Goal: Task Accomplishment & Management: Use online tool/utility

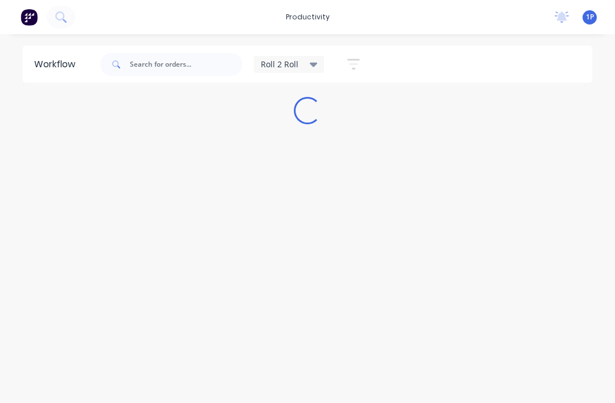
scroll to position [14, 0]
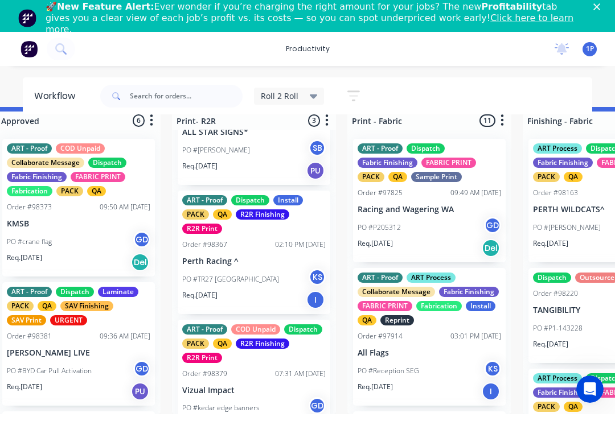
scroll to position [22, 214]
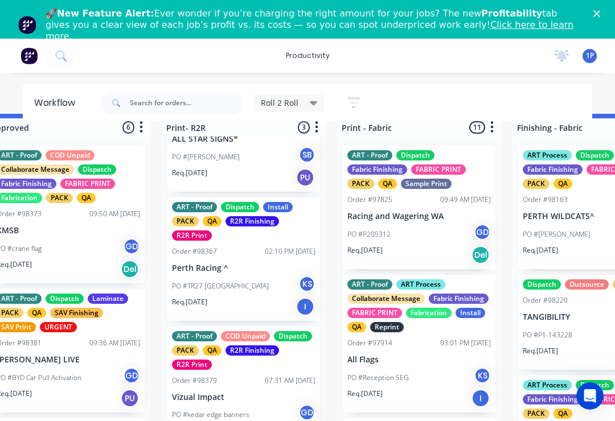
click at [220, 281] on p "PO #TR27 [GEOGRAPHIC_DATA]" at bounding box center [220, 286] width 97 height 10
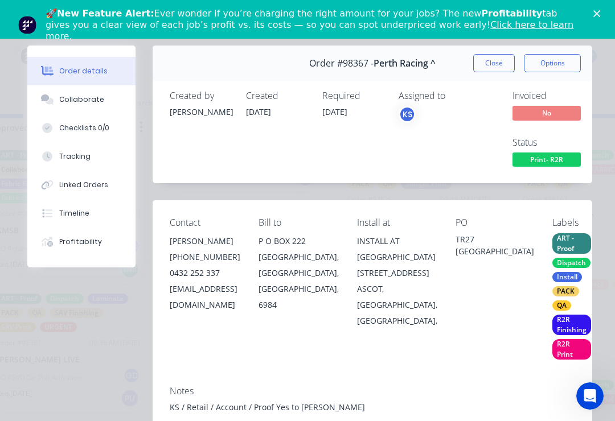
click at [56, 159] on button "Tracking" at bounding box center [81, 156] width 108 height 28
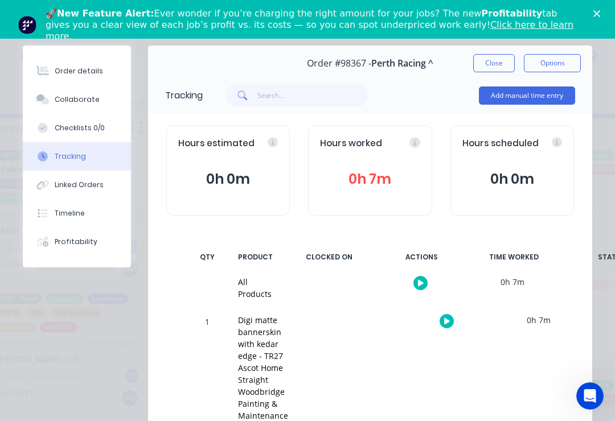
click at [450, 321] on button "button" at bounding box center [447, 321] width 14 height 14
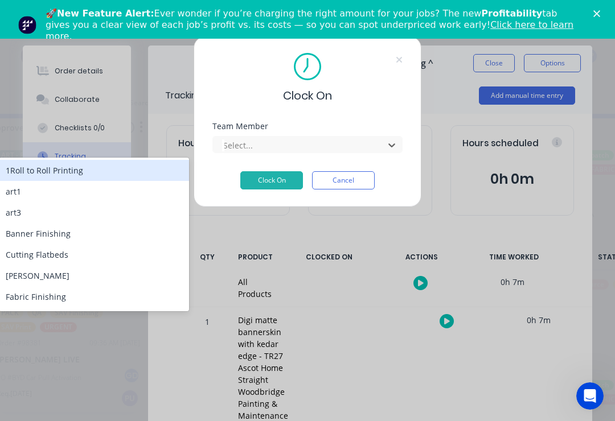
click at [44, 175] on div "1Roll to Roll Printing" at bounding box center [94, 170] width 190 height 21
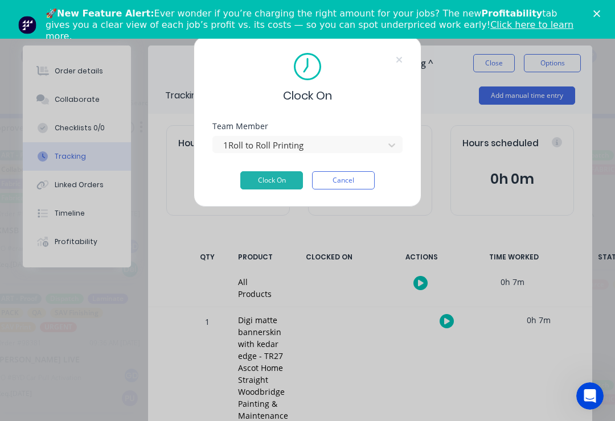
click at [259, 187] on button "Clock On" at bounding box center [271, 180] width 63 height 18
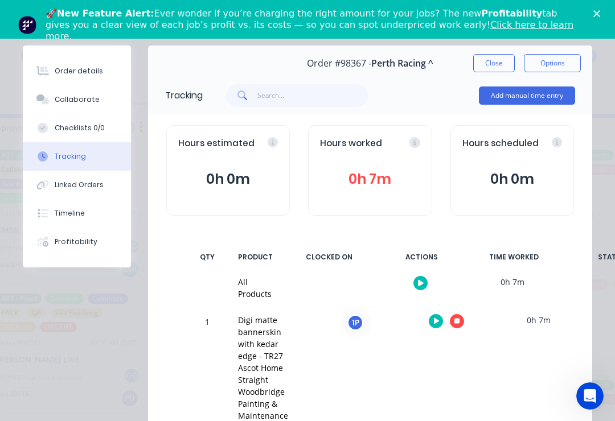
click at [491, 64] on button "Close" at bounding box center [494, 63] width 42 height 18
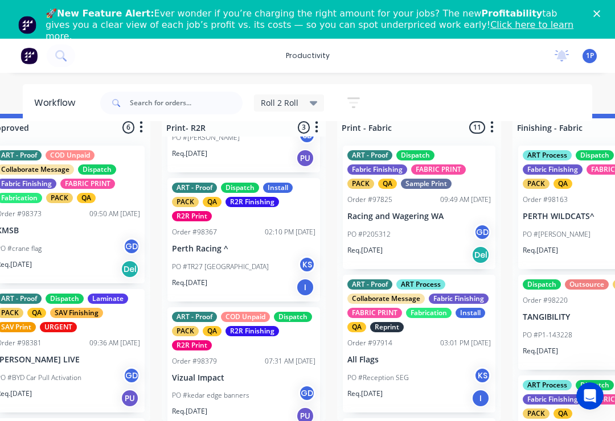
scroll to position [96, 0]
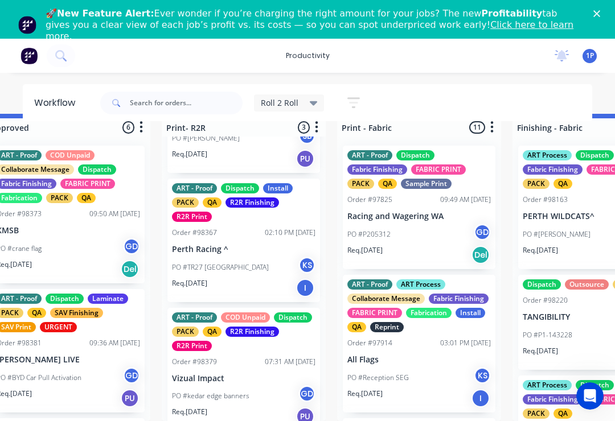
click at [226, 376] on p "Vizual Impact" at bounding box center [244, 379] width 144 height 10
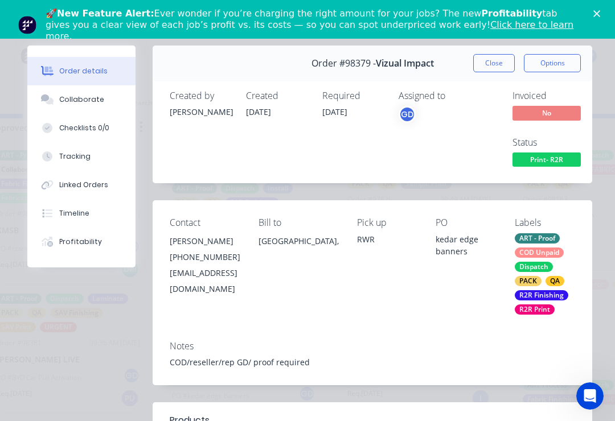
click at [69, 99] on div "Collaborate" at bounding box center [81, 100] width 45 height 10
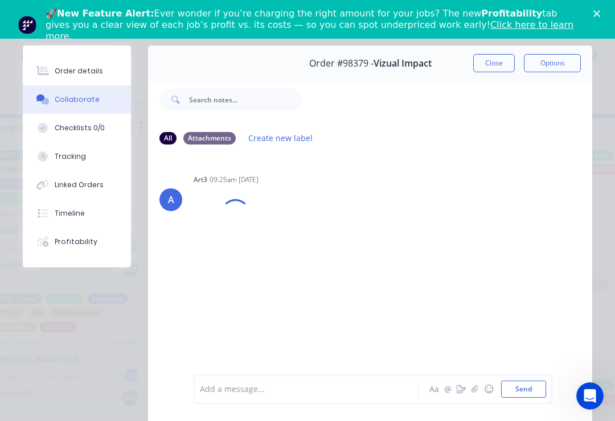
click at [59, 172] on button "Linked Orders" at bounding box center [77, 185] width 108 height 28
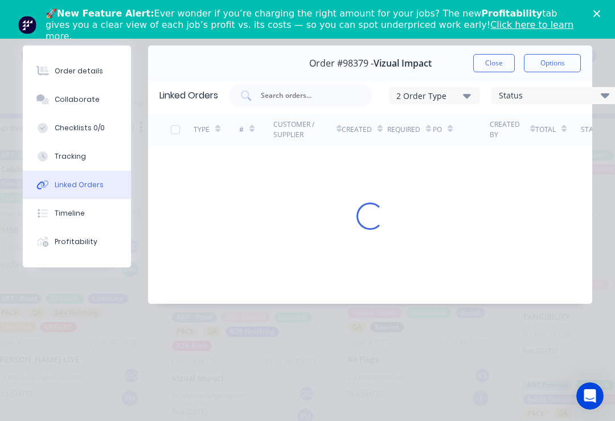
click at [59, 171] on button "Linked Orders" at bounding box center [77, 185] width 108 height 28
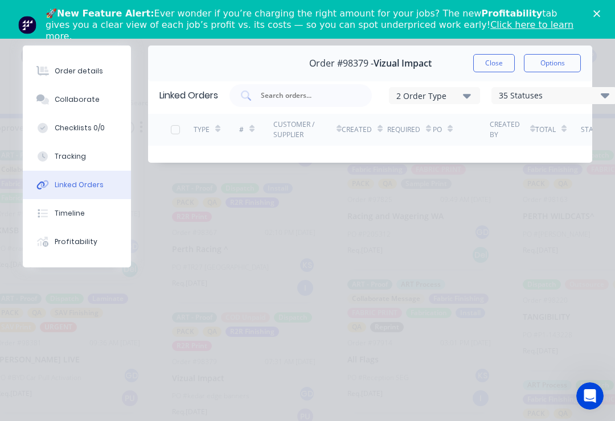
click at [68, 159] on div "Tracking" at bounding box center [70, 156] width 31 height 10
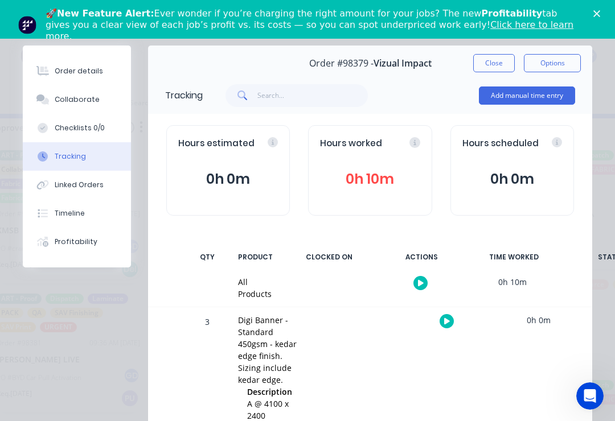
click at [449, 322] on button "button" at bounding box center [447, 321] width 14 height 14
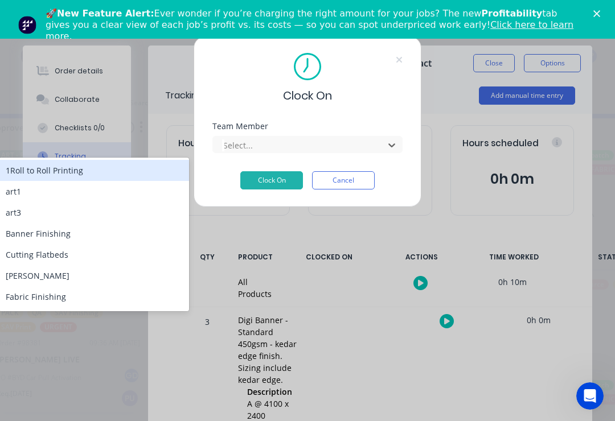
click at [71, 165] on div "1Roll to Roll Printing" at bounding box center [94, 170] width 190 height 21
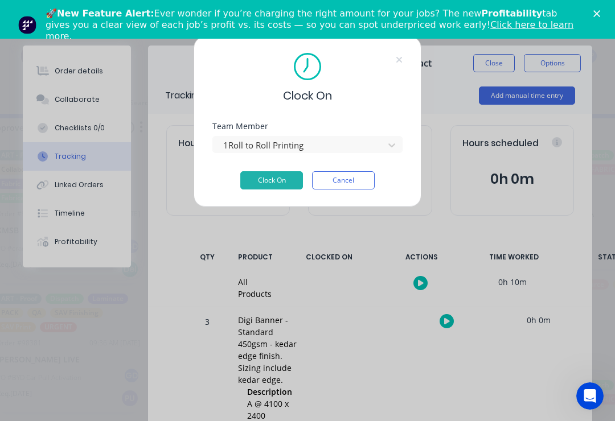
click at [260, 181] on button "Clock On" at bounding box center [271, 180] width 63 height 18
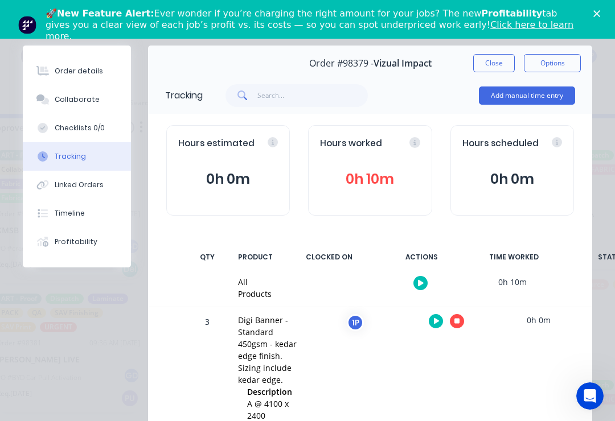
click at [482, 62] on button "Close" at bounding box center [494, 63] width 42 height 18
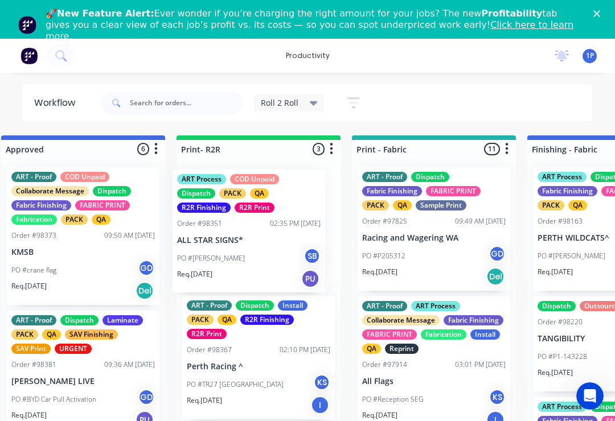
scroll to position [0, 0]
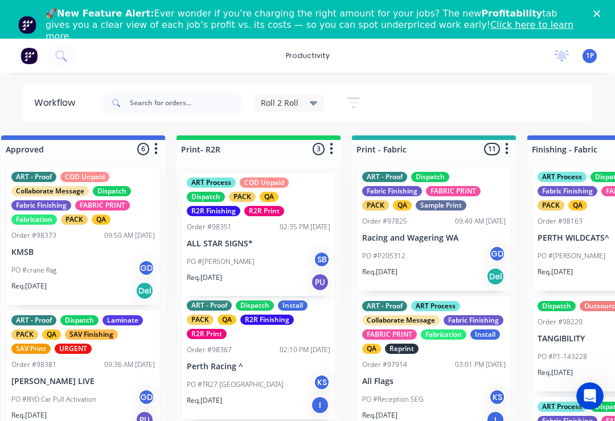
click at [249, 260] on div "PO #[PERSON_NAME] SB" at bounding box center [259, 262] width 144 height 22
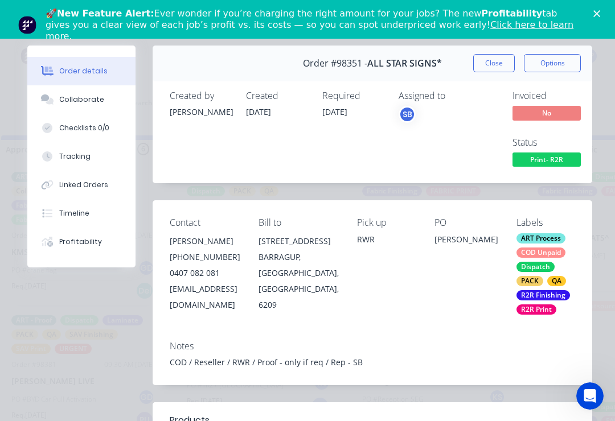
click at [66, 213] on div "Timeline" at bounding box center [74, 213] width 30 height 10
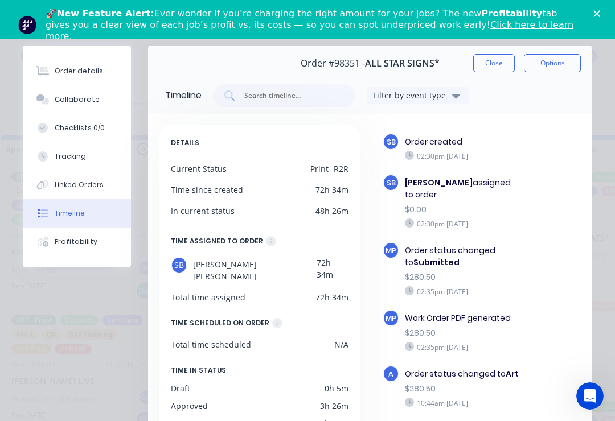
click at [67, 157] on div "Tracking" at bounding box center [70, 156] width 31 height 10
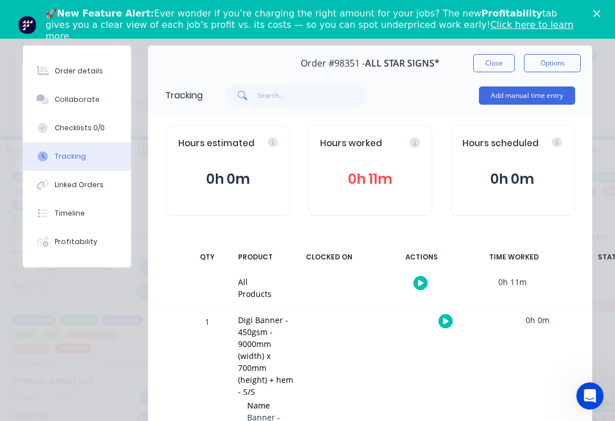
click at [449, 323] on button "button" at bounding box center [446, 321] width 14 height 14
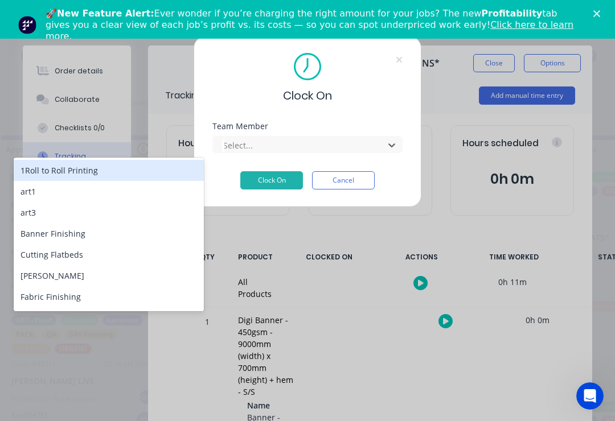
click at [65, 171] on div "1Roll to Roll Printing" at bounding box center [109, 170] width 190 height 21
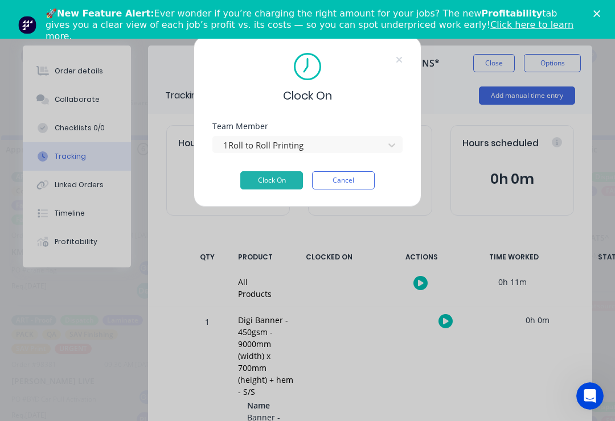
click at [263, 187] on button "Clock On" at bounding box center [271, 180] width 63 height 18
